Goal: Information Seeking & Learning: Learn about a topic

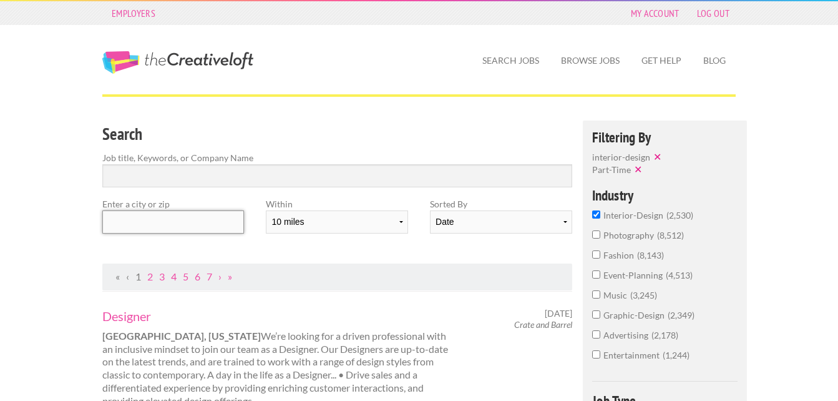
click at [163, 225] on input "text" at bounding box center [173, 221] width 142 height 23
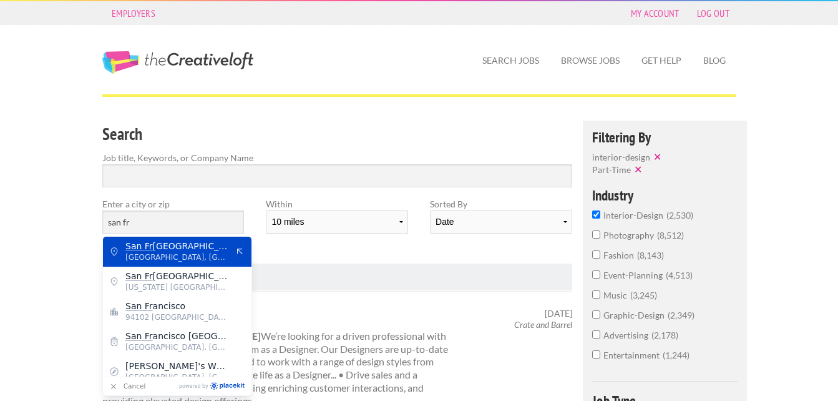
click at [215, 250] on span "[GEOGRAPHIC_DATA]" at bounding box center [176, 245] width 102 height 11
type input "[GEOGRAPHIC_DATA]"
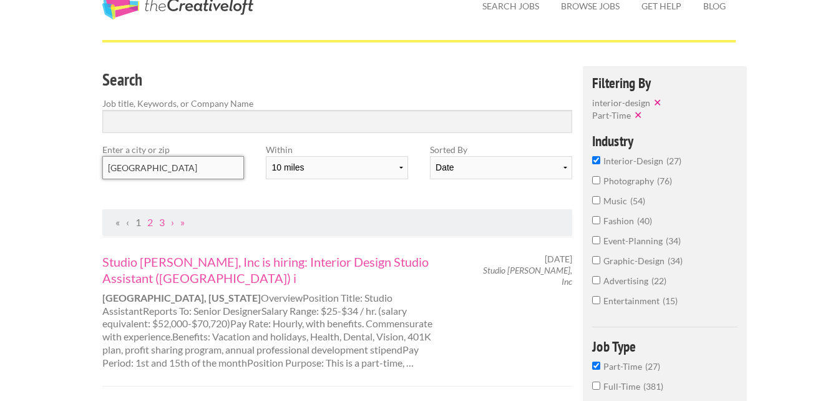
scroll to position [125, 0]
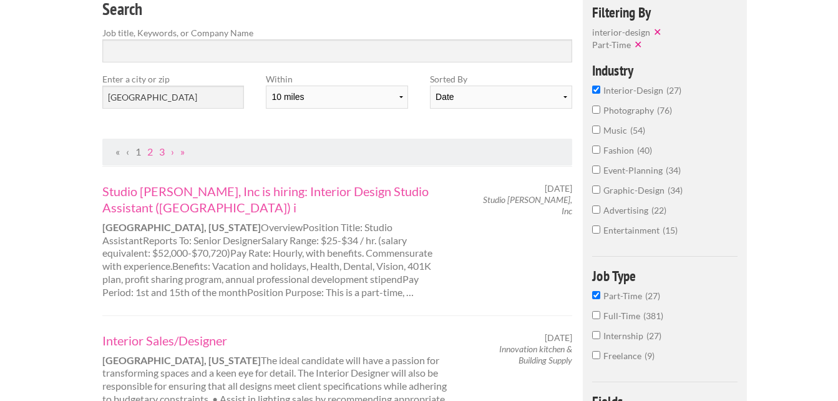
click at [596, 293] on input "Part-Time 27" at bounding box center [596, 295] width 8 height 8
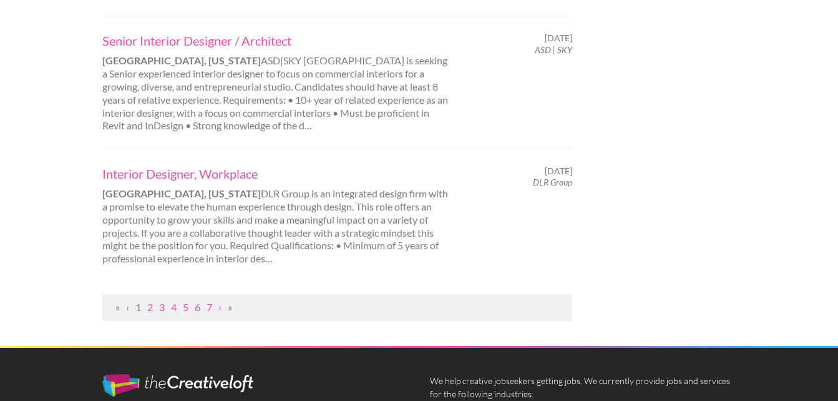
scroll to position [1497, 0]
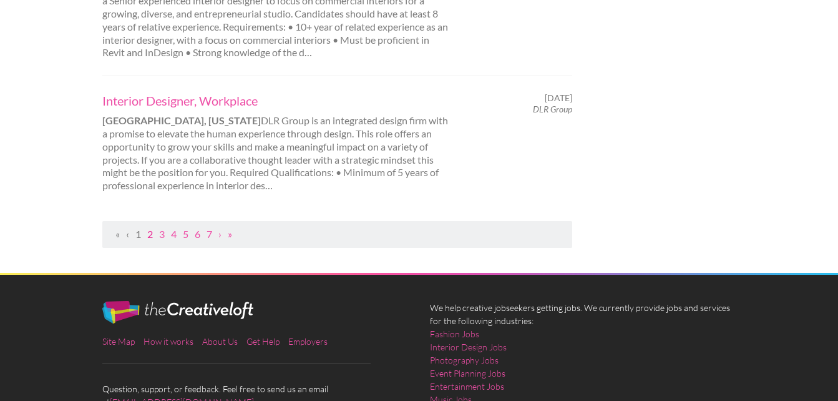
click at [149, 228] on link "2" at bounding box center [150, 234] width 6 height 12
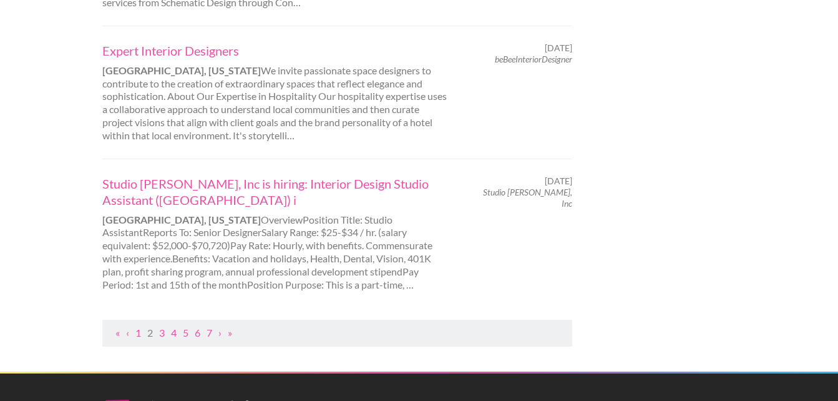
scroll to position [1435, 0]
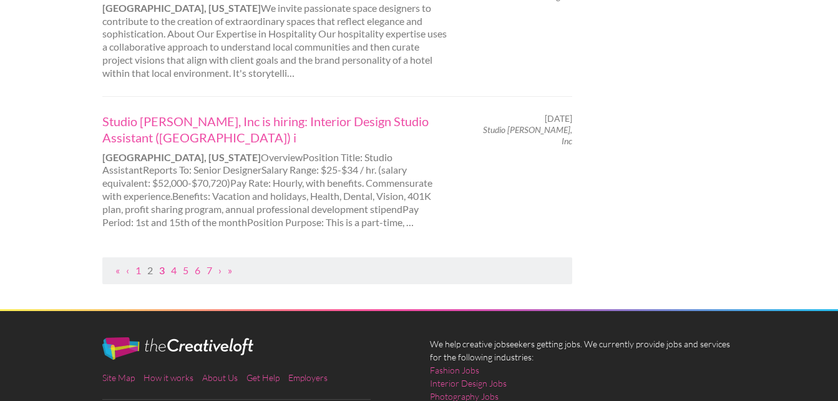
click at [162, 264] on link "3" at bounding box center [162, 270] width 6 height 12
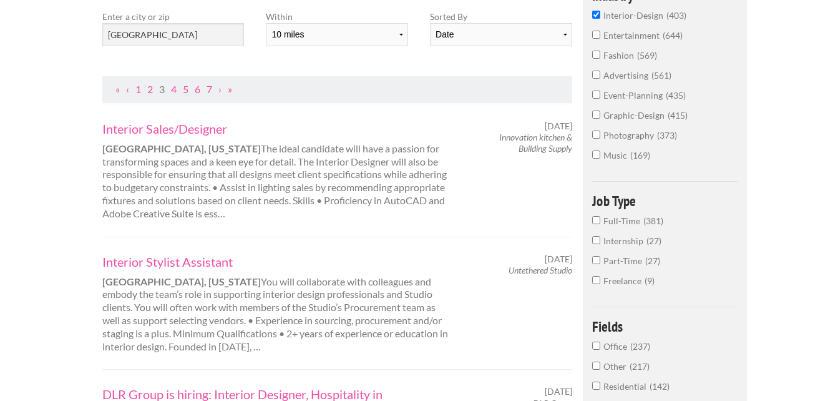
scroll to position [312, 0]
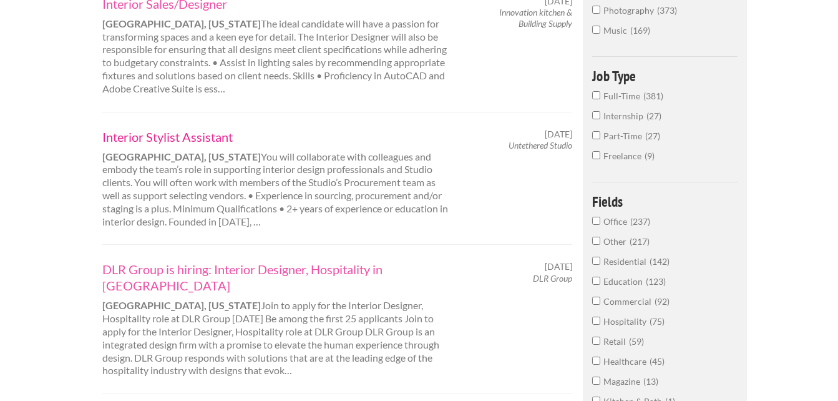
click at [202, 138] on link "Interior Stylist Assistant" at bounding box center [275, 137] width 347 height 16
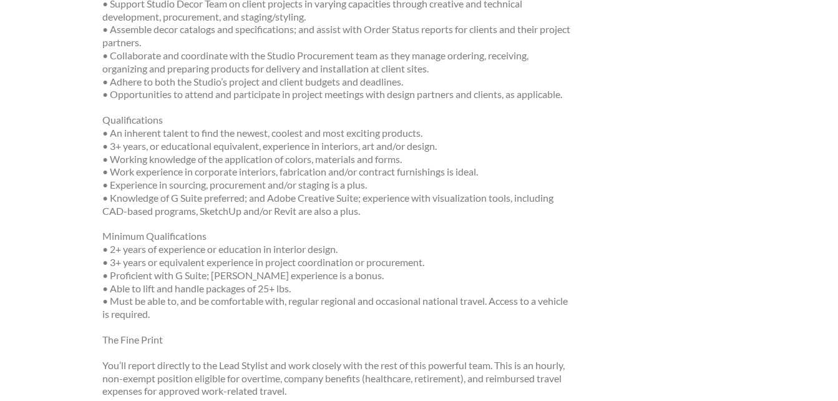
scroll to position [374, 0]
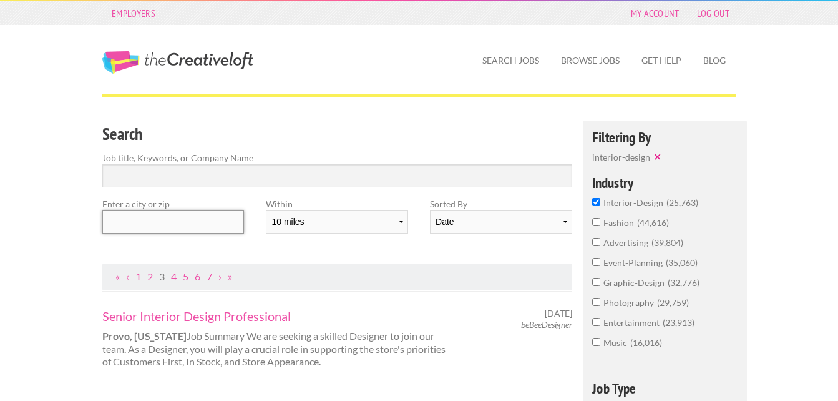
click at [173, 228] on input "text" at bounding box center [173, 221] width 142 height 23
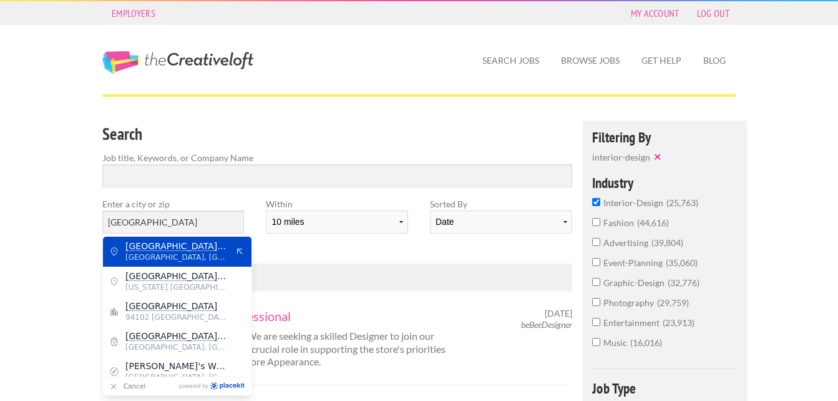
click at [215, 260] on span "San Francisco, San Francisco City and County" at bounding box center [176, 256] width 102 height 11
type input "San Francisco Bay Area"
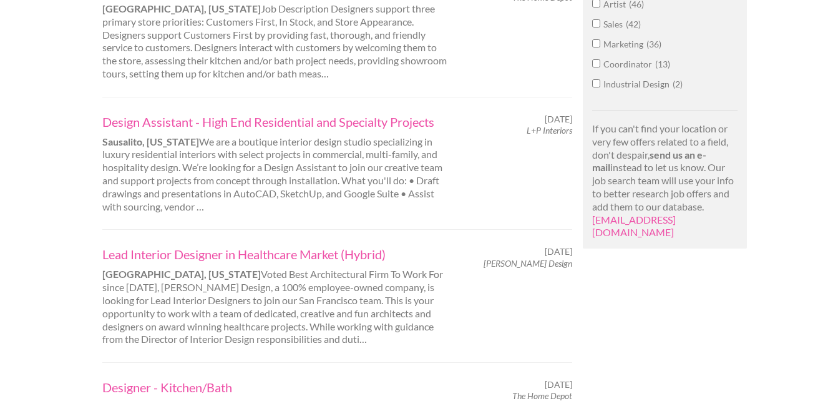
scroll to position [873, 0]
click at [174, 129] on link "Design Assistant - High End Residential and Specialty Projects" at bounding box center [275, 122] width 347 height 16
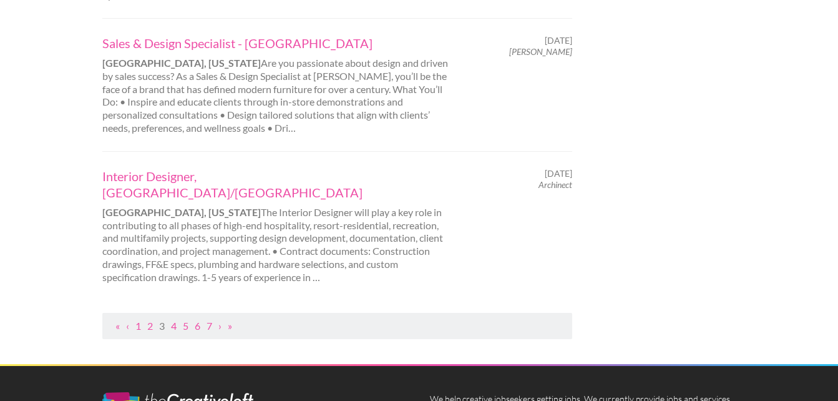
scroll to position [1435, 0]
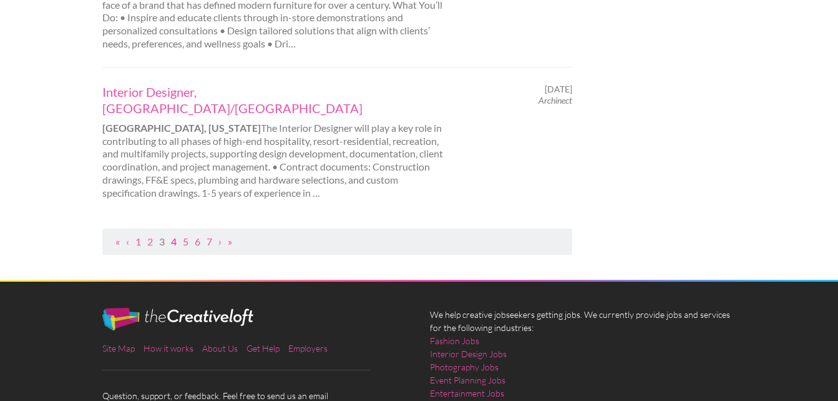
click at [177, 235] on link "4" at bounding box center [174, 241] width 6 height 12
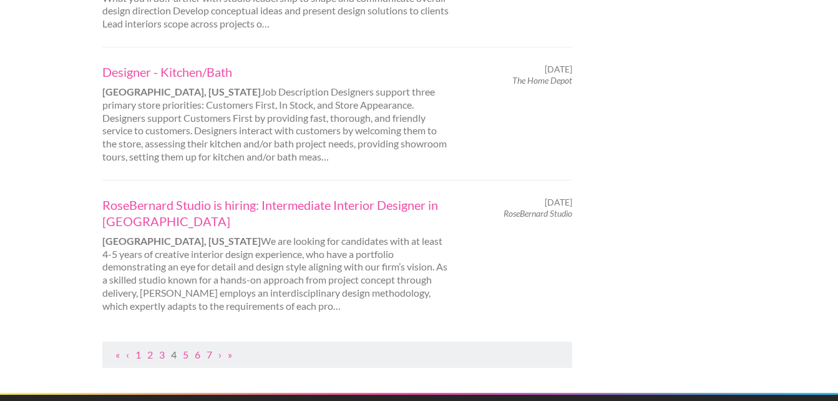
scroll to position [1497, 0]
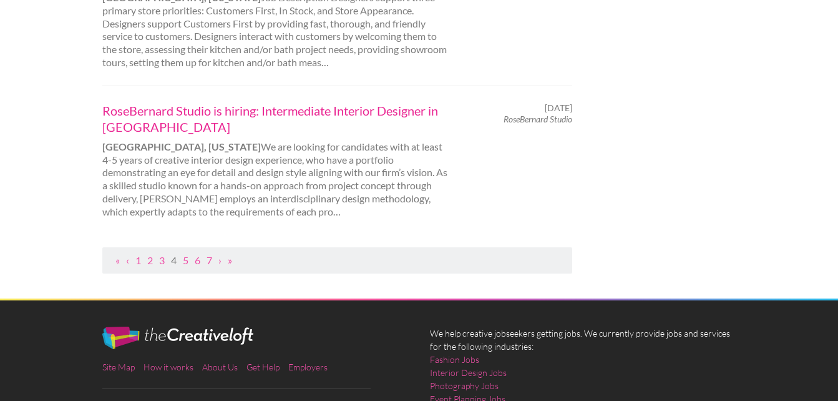
click at [191, 102] on link "RoseBernard Studio is hiring: Intermediate Interior Designer in San Francisco" at bounding box center [275, 118] width 347 height 32
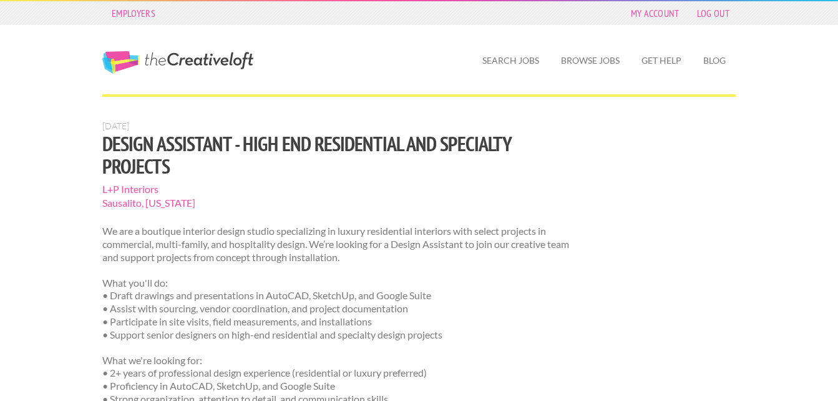
scroll to position [187, 0]
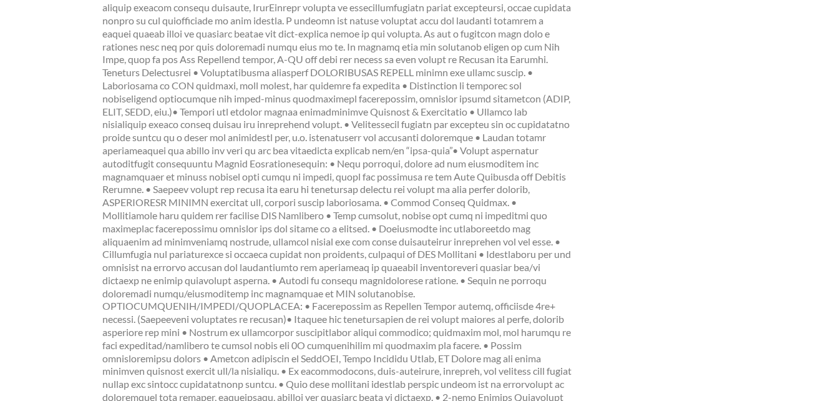
scroll to position [374, 0]
